Goal: Information Seeking & Learning: Learn about a topic

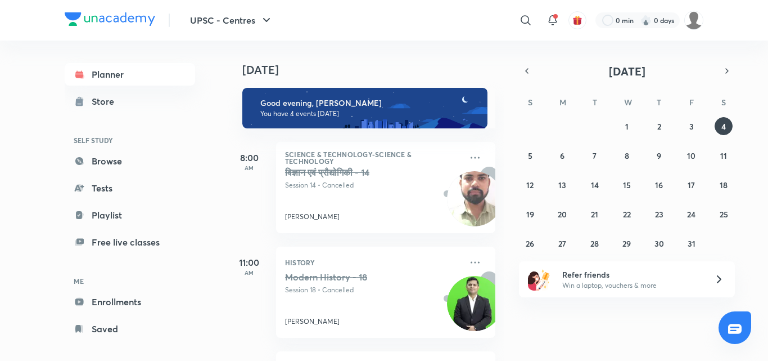
scroll to position [204, 0]
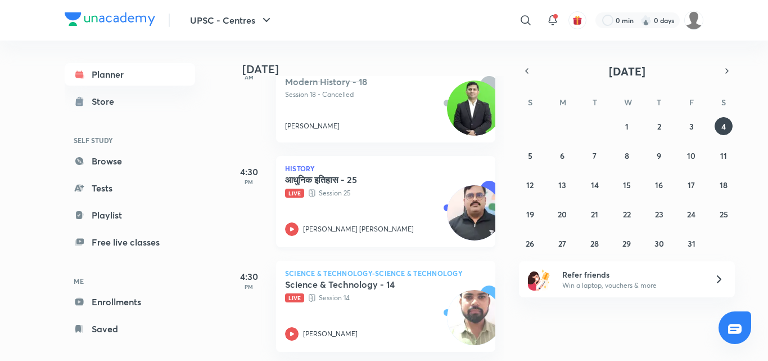
click at [371, 187] on p "Live Session 25" at bounding box center [373, 192] width 177 height 11
click at [407, 292] on p "Live Session 14" at bounding box center [373, 297] width 177 height 11
